Goal: Task Accomplishment & Management: Manage account settings

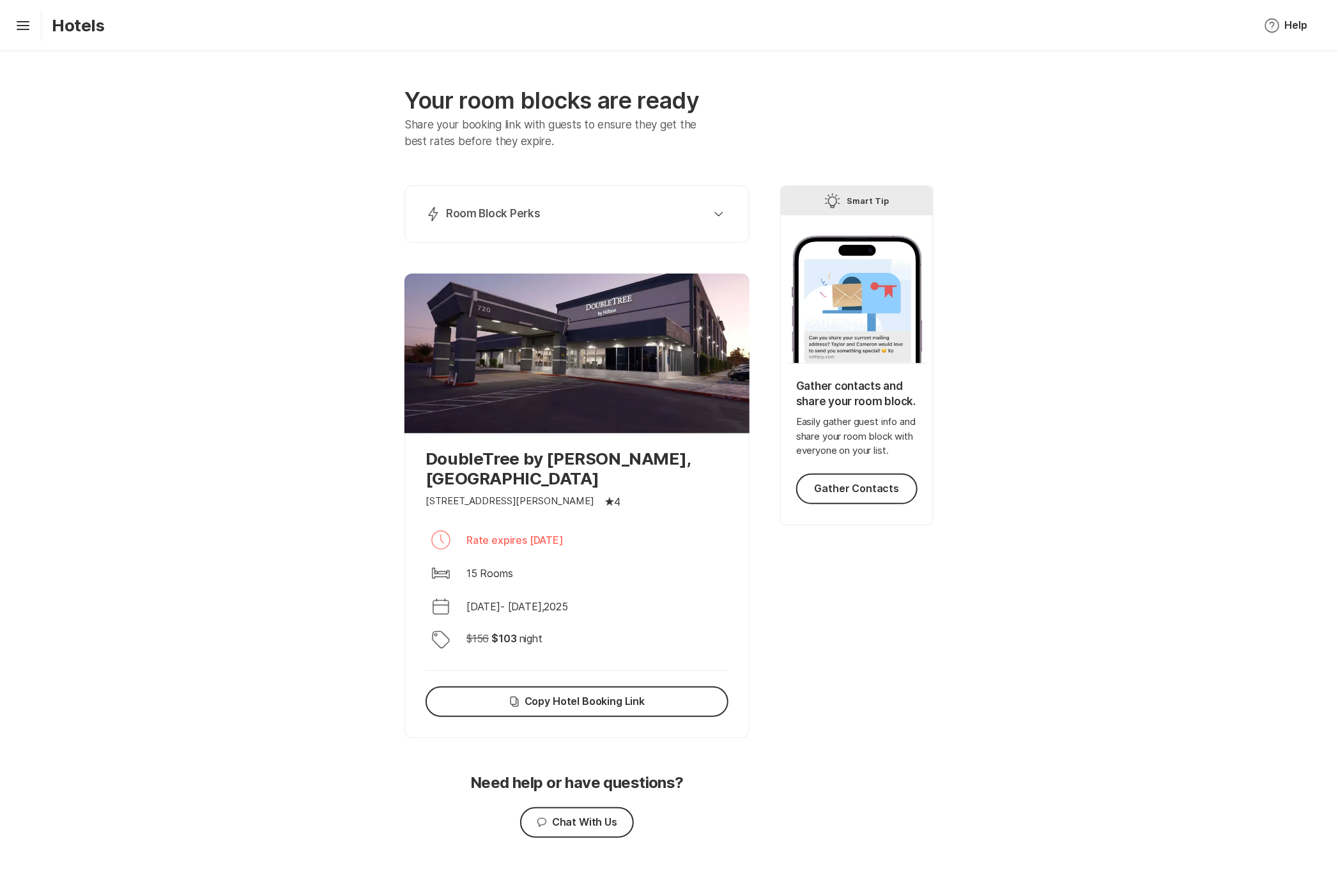
click at [1055, 389] on div "Your room blocks are ready Share your booking link with guests to ensure they g…" at bounding box center [669, 477] width 1338 height 853
click at [723, 207] on div "Lightning Bolt Room Block Perks" at bounding box center [575, 214] width 298 height 16
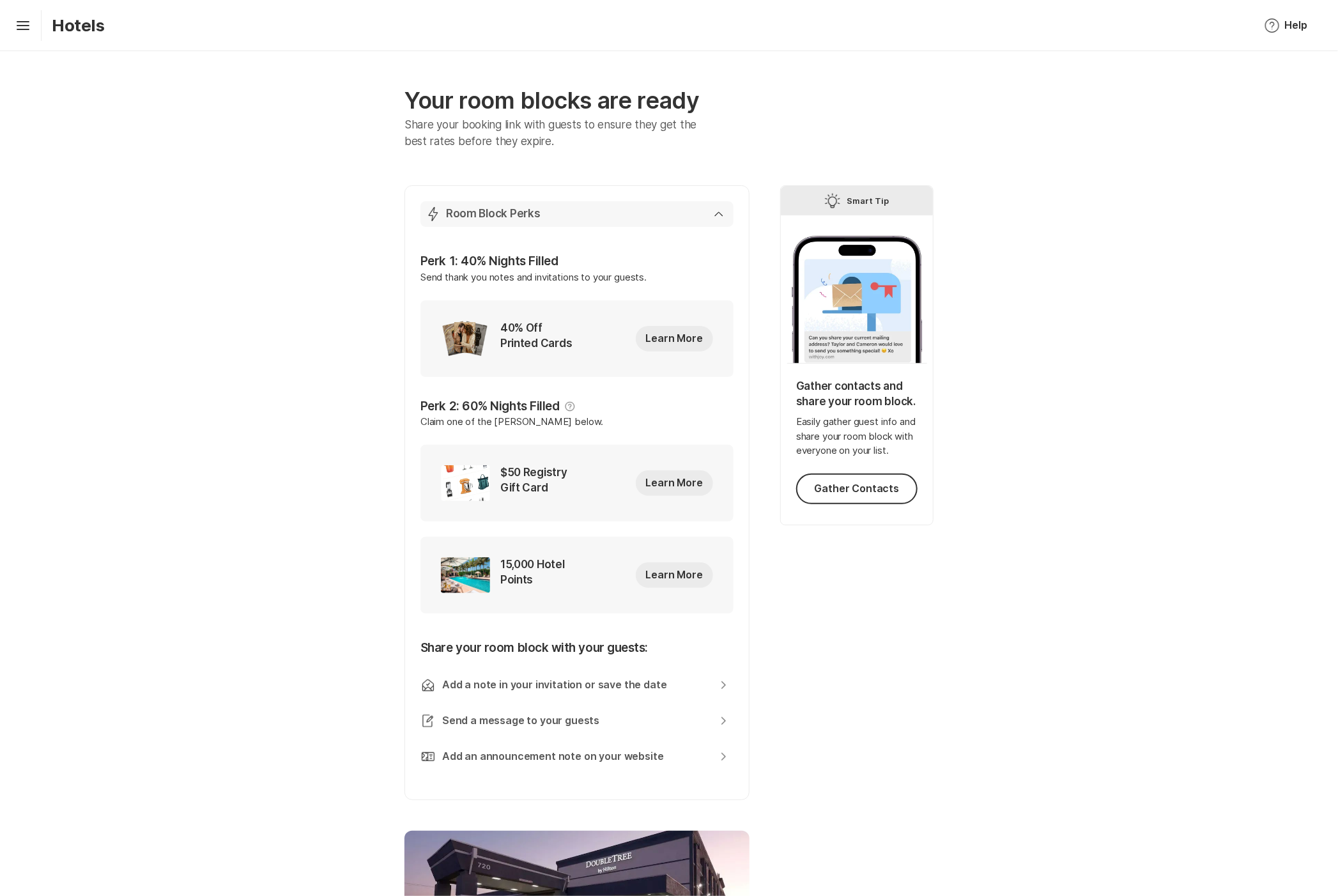
click at [723, 207] on div "Lightning Bolt Room Block Perks" at bounding box center [575, 214] width 298 height 16
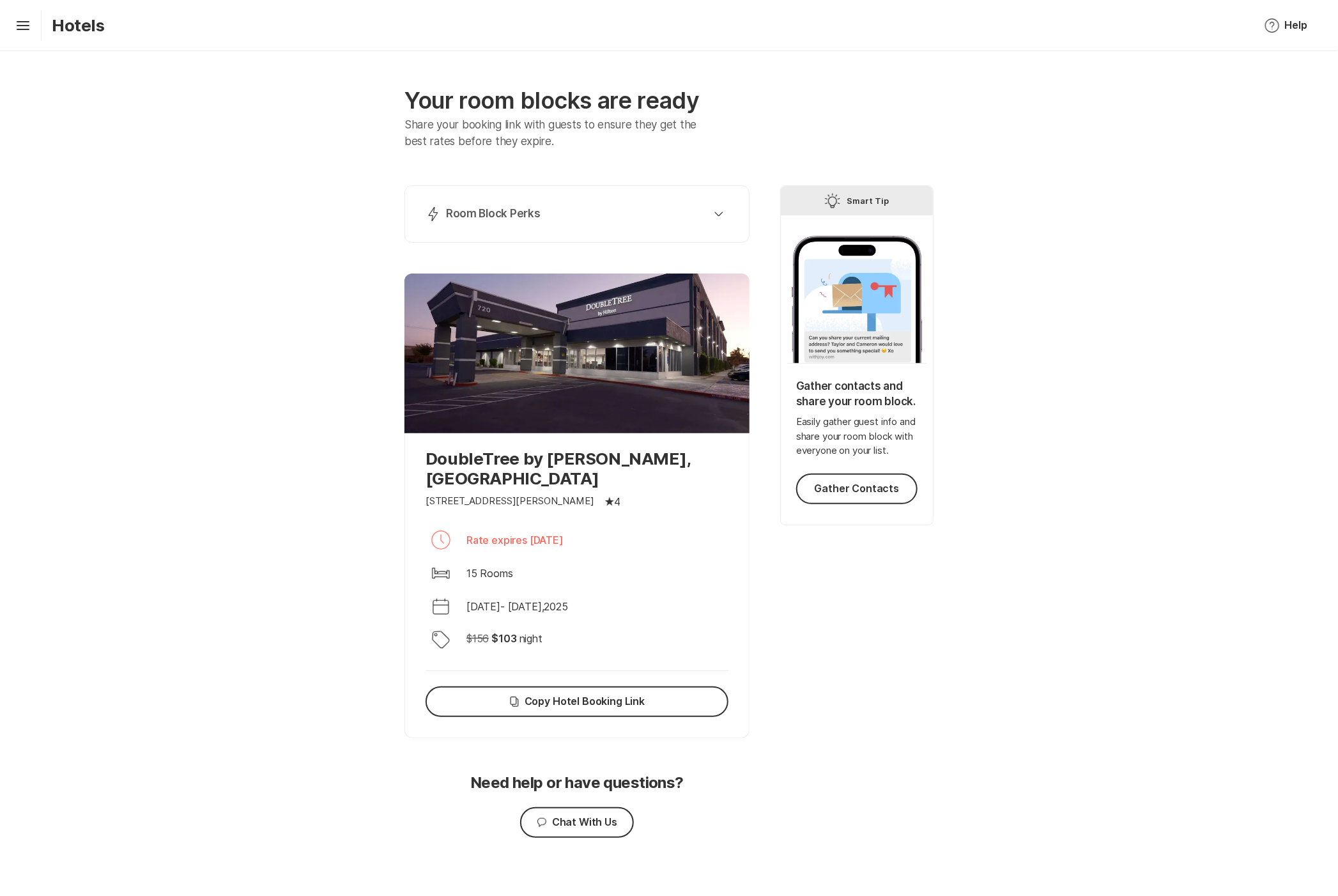
click at [1036, 416] on div "Your room blocks are ready Share your booking link with guests to ensure they g…" at bounding box center [669, 477] width 1338 height 853
click at [134, 506] on div "Your room blocks are ready Share your booking link with guests to ensure they g…" at bounding box center [669, 477] width 1338 height 853
click at [20, 24] on icon "Hamburger" at bounding box center [23, 26] width 20 height 20
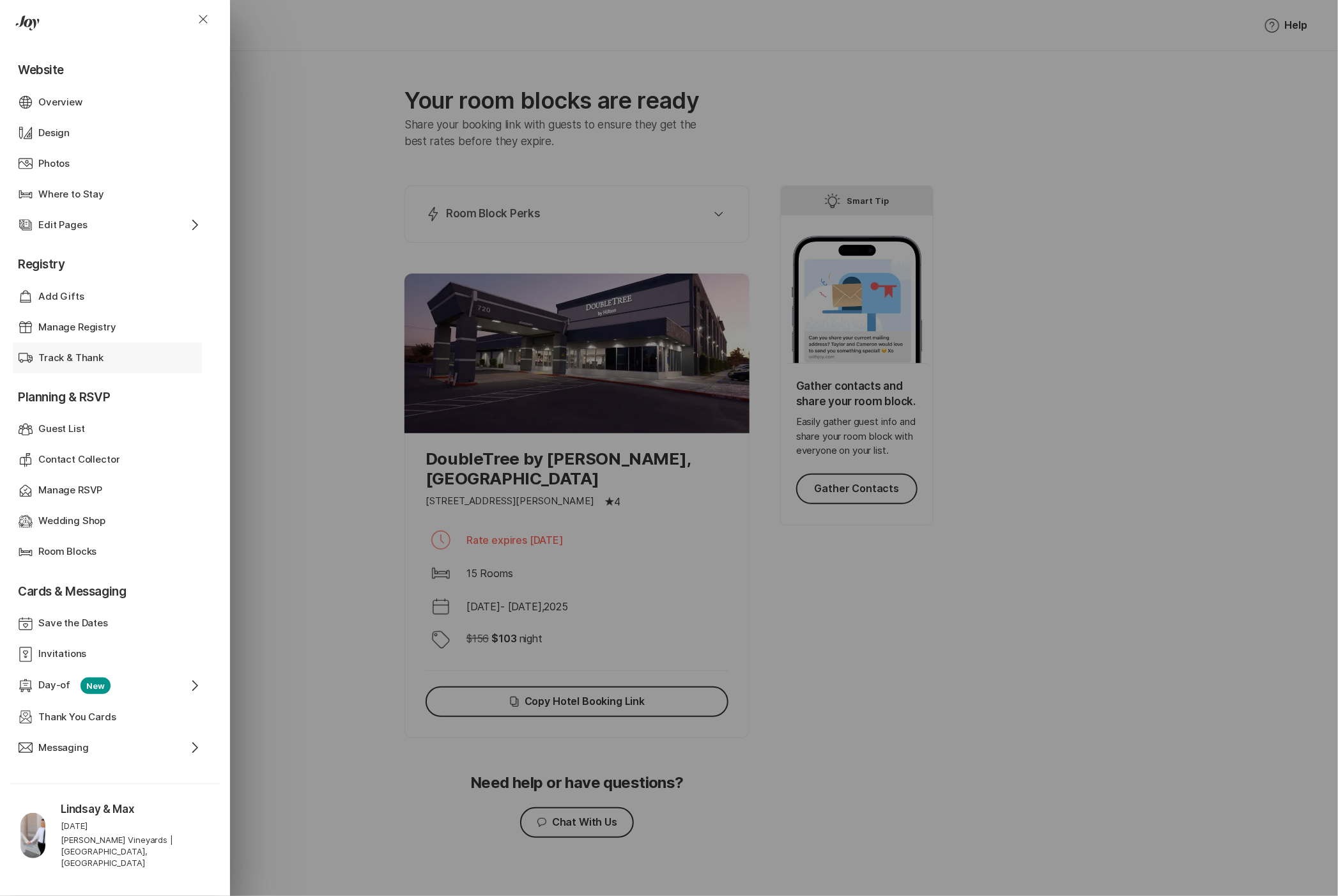
scroll to position [59, 0]
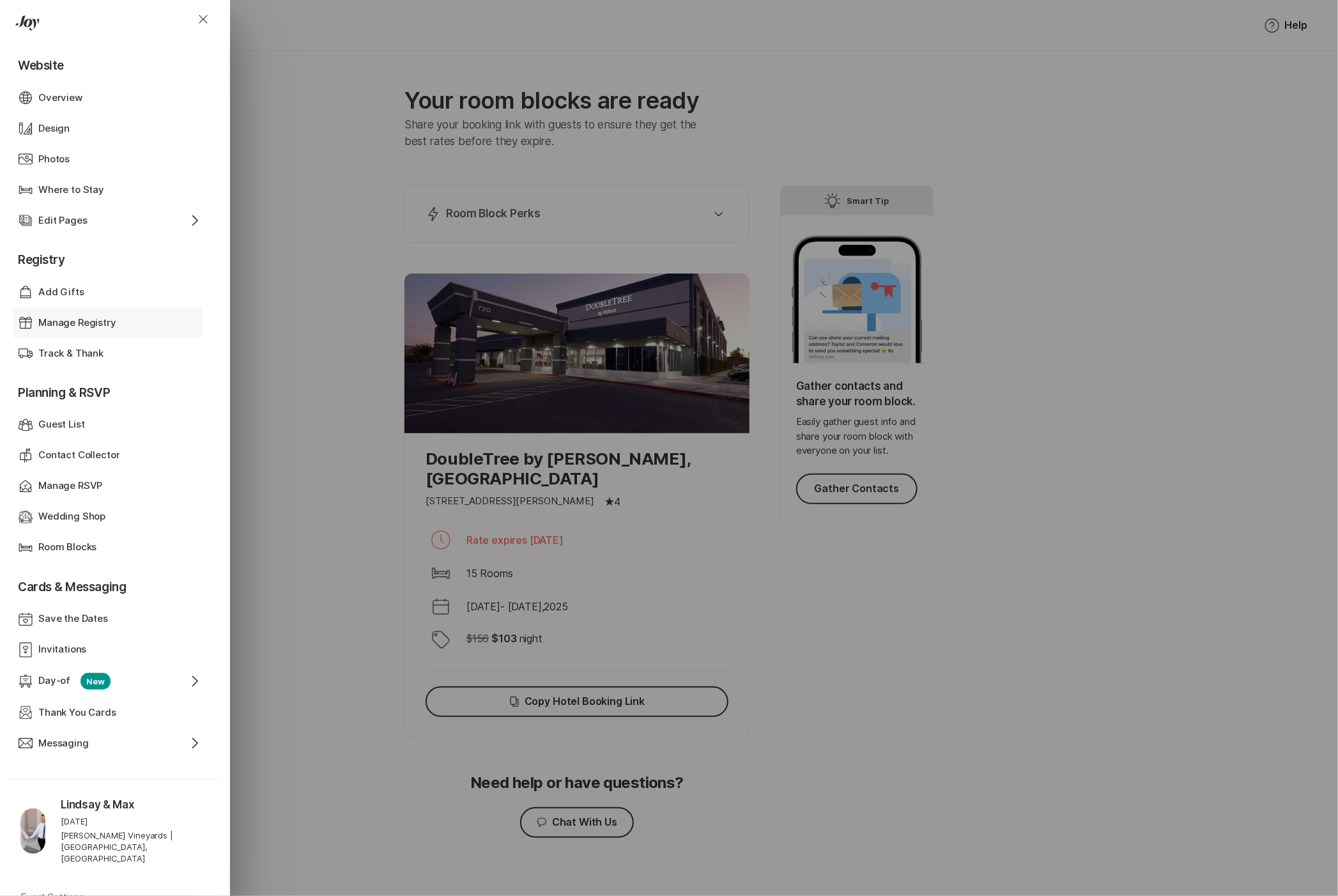
click at [94, 316] on p "Manage Registry" at bounding box center [78, 323] width 78 height 15
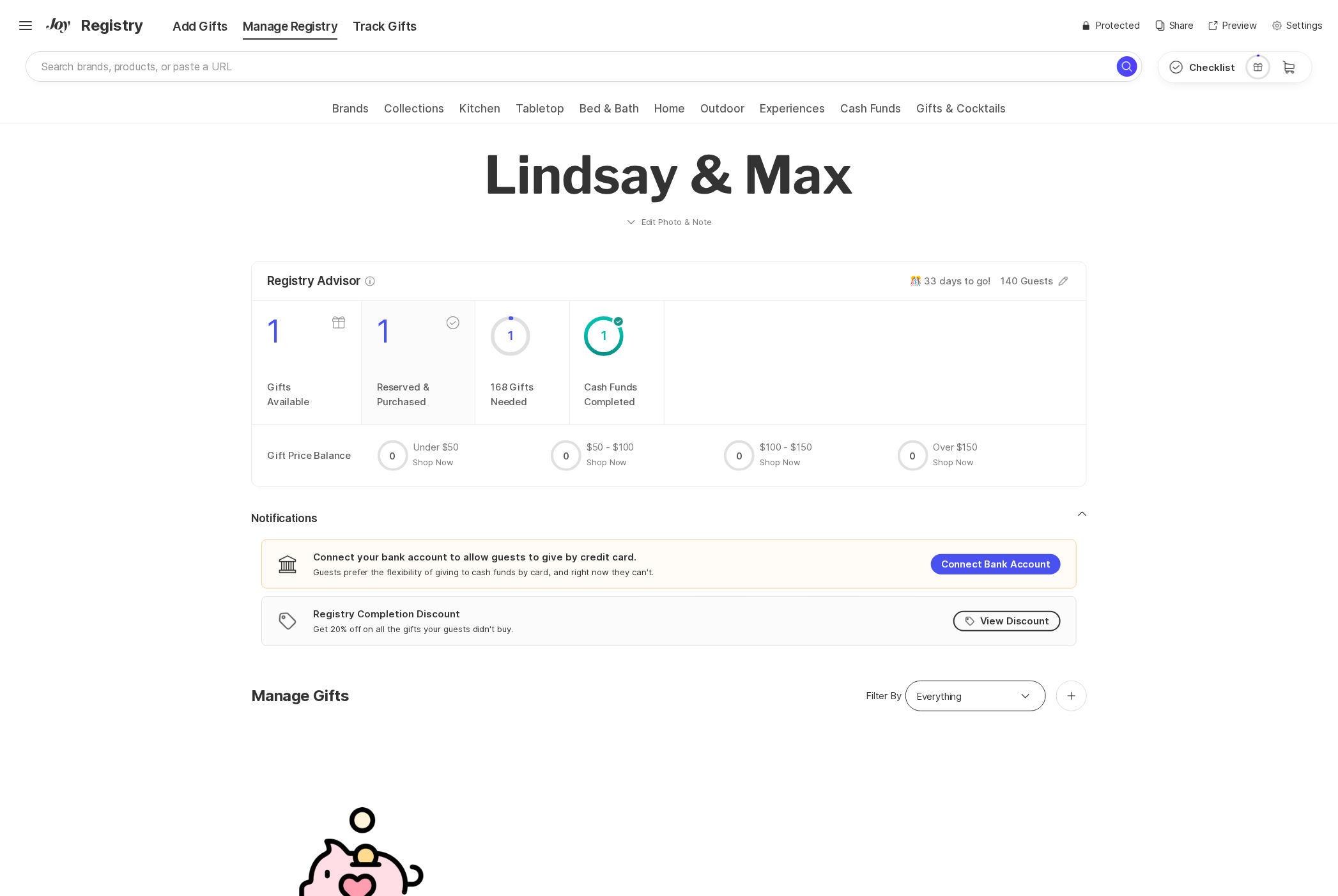
click at [424, 378] on div "1 Reserved & Purchased" at bounding box center [403, 362] width 53 height 92
type input "Reserved & Purchased"
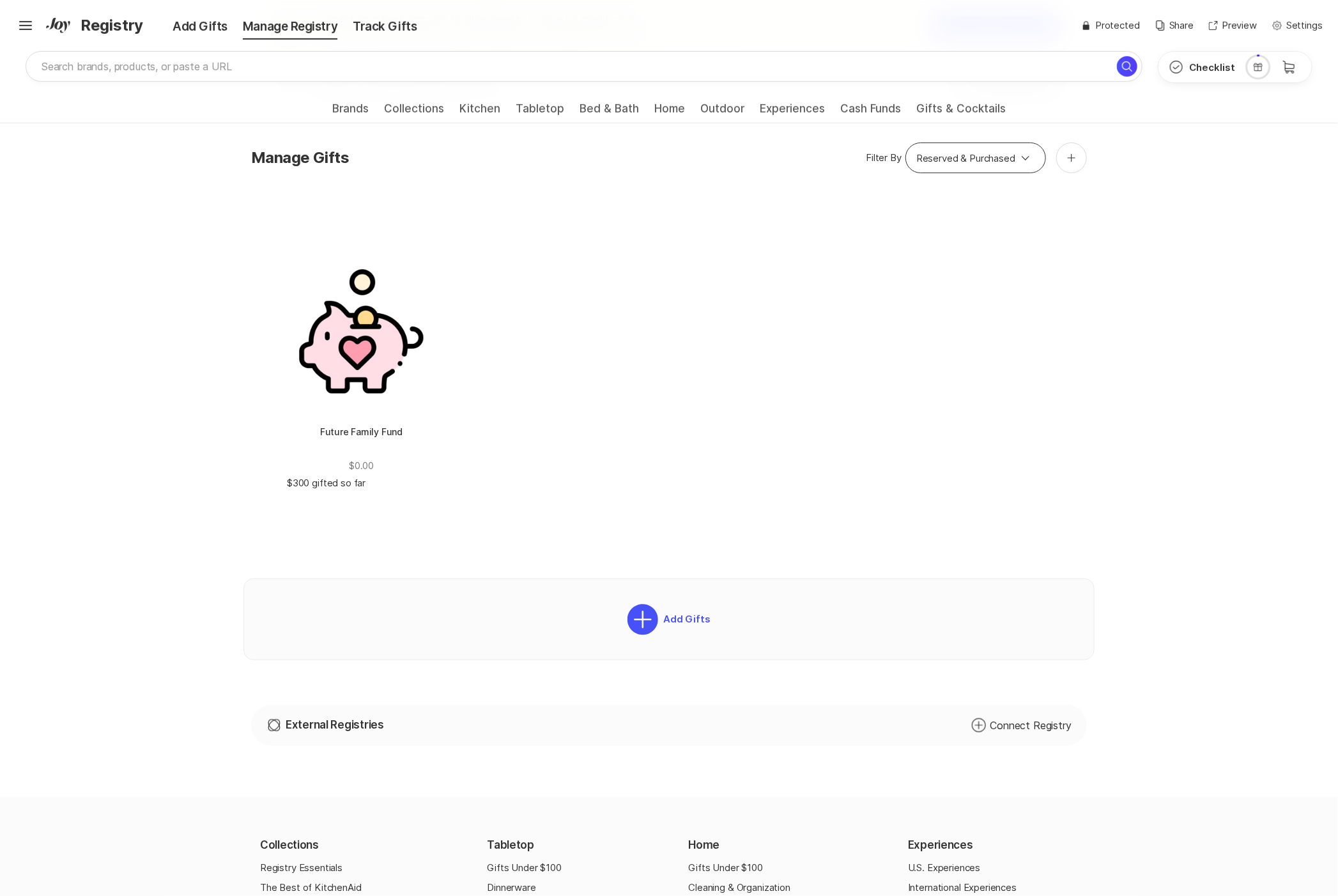
scroll to position [415, 0]
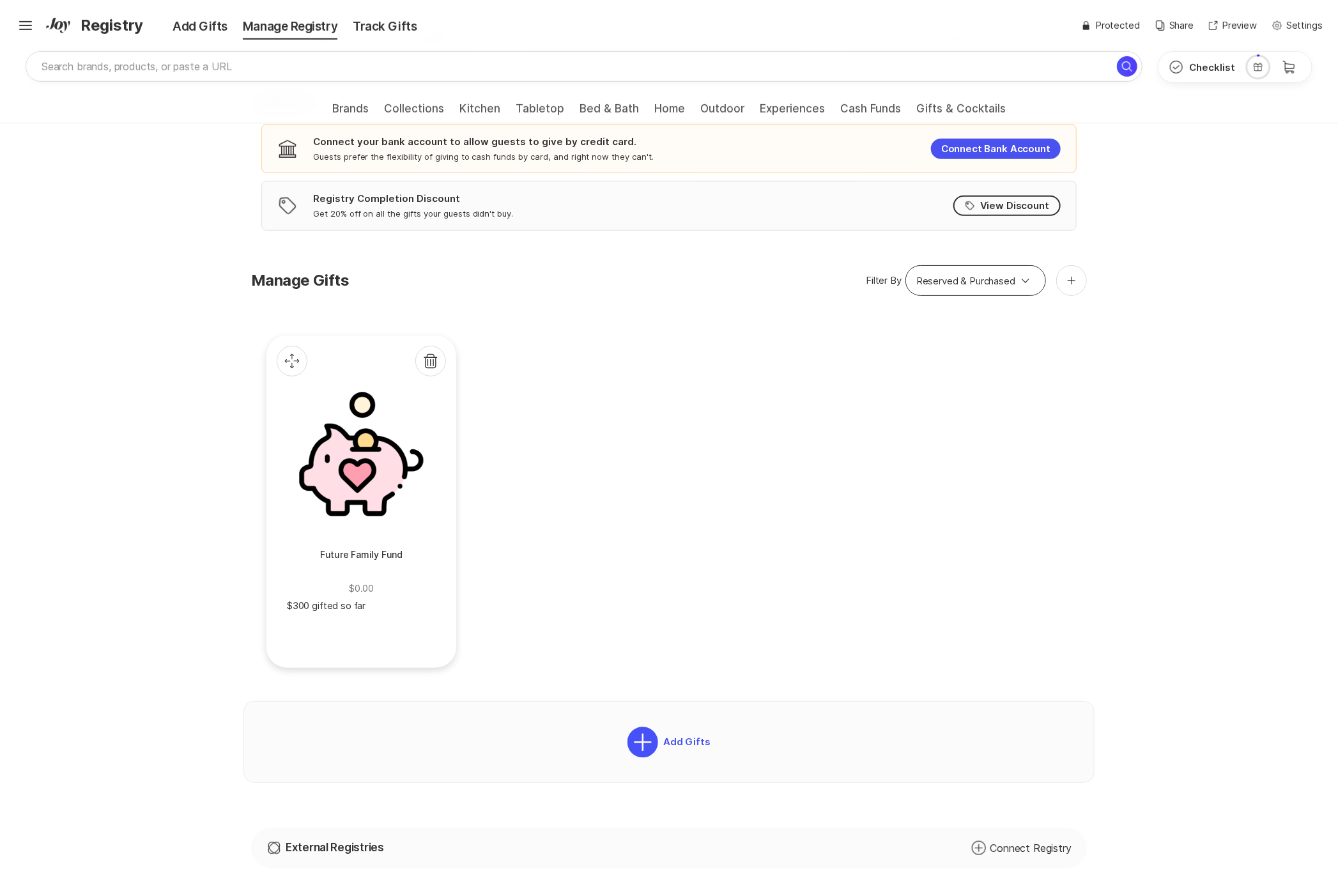
click at [363, 446] on div at bounding box center [361, 454] width 149 height 149
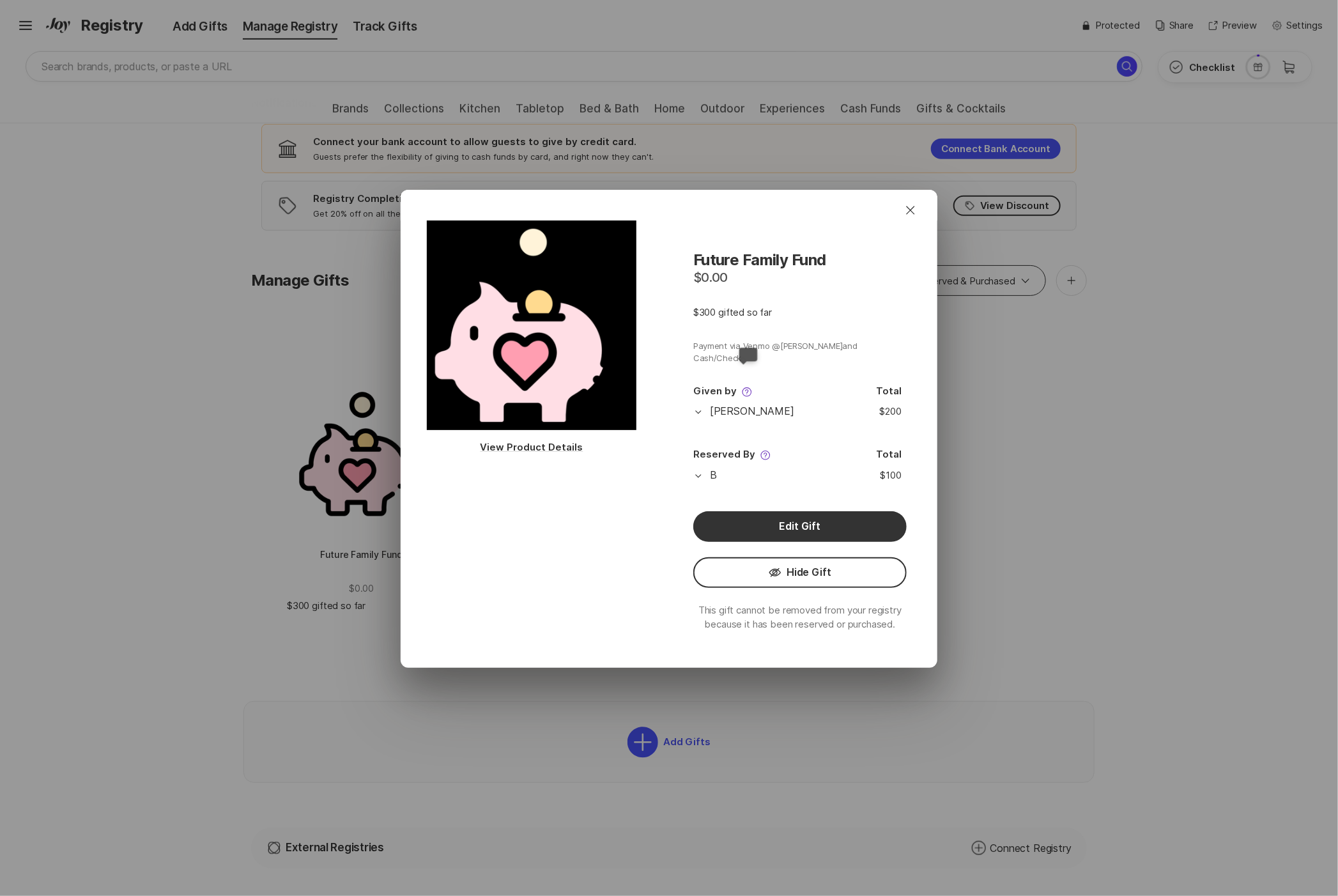
click at [747, 386] on icon at bounding box center [747, 391] width 10 height 10
click at [748, 405] on p "[PERSON_NAME]" at bounding box center [744, 411] width 102 height 13
click at [823, 299] on div "Future Family Fund $0.00 $300 gifted so far Payment via Venmo @[PERSON_NAME] an…" at bounding box center [800, 444] width 274 height 447
click at [903, 206] on icon "Close" at bounding box center [910, 210] width 16 height 16
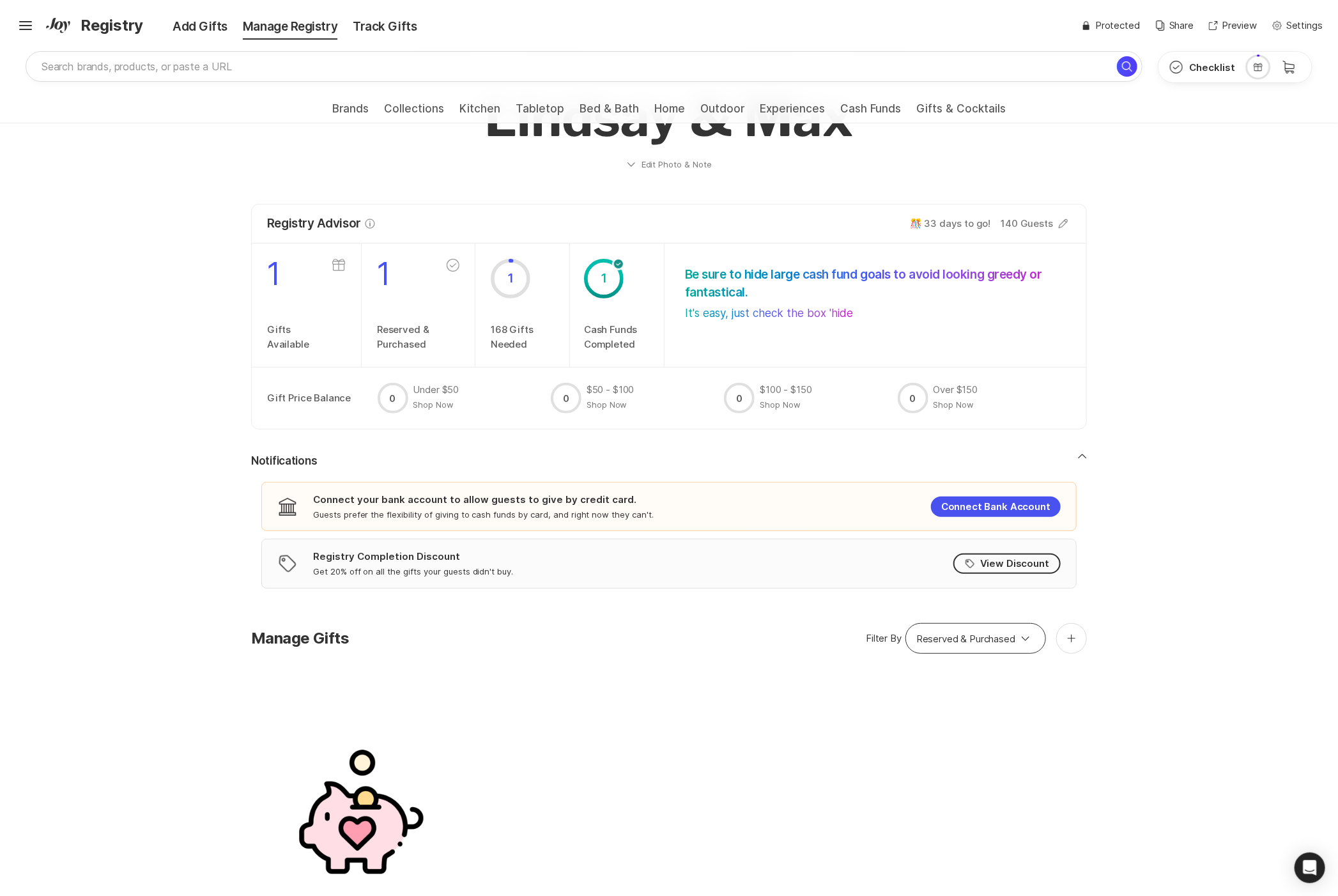
scroll to position [56, 0]
click at [1059, 229] on icon "Edit Guest Count" at bounding box center [1064, 225] width 16 height 16
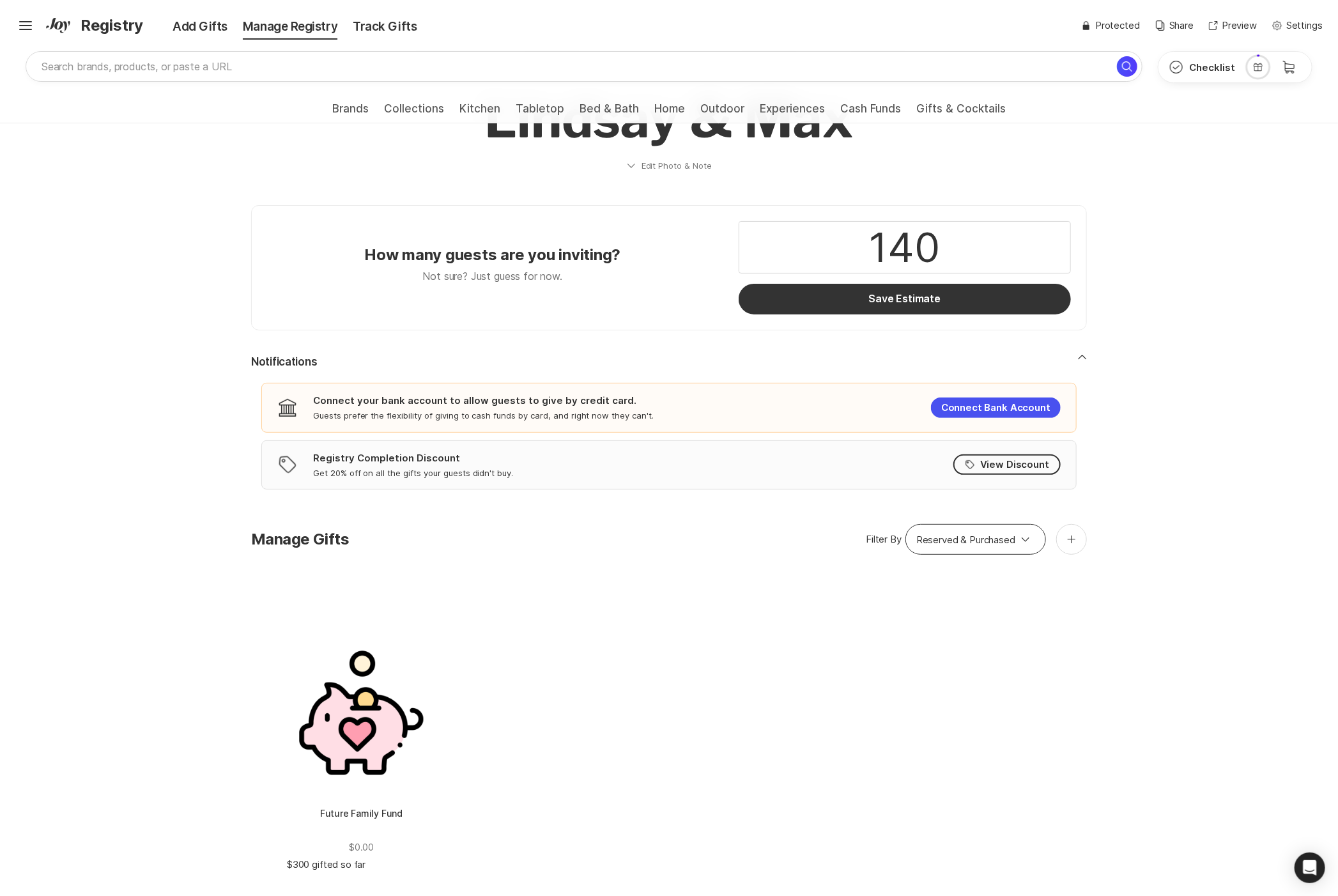
click at [1044, 299] on button "Save Estimate" at bounding box center [904, 299] width 332 height 30
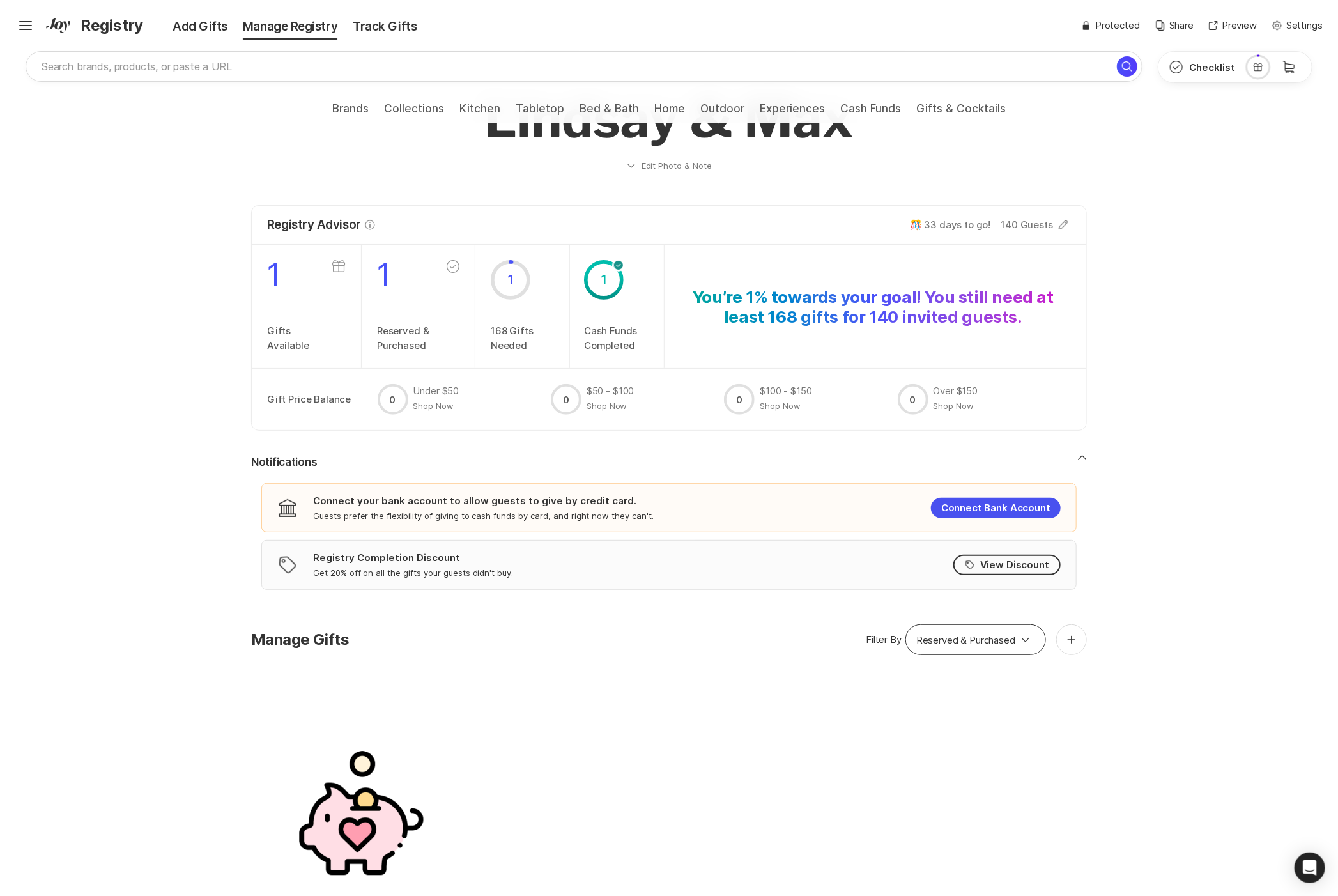
scroll to position [0, 0]
